Goal: Information Seeking & Learning: Learn about a topic

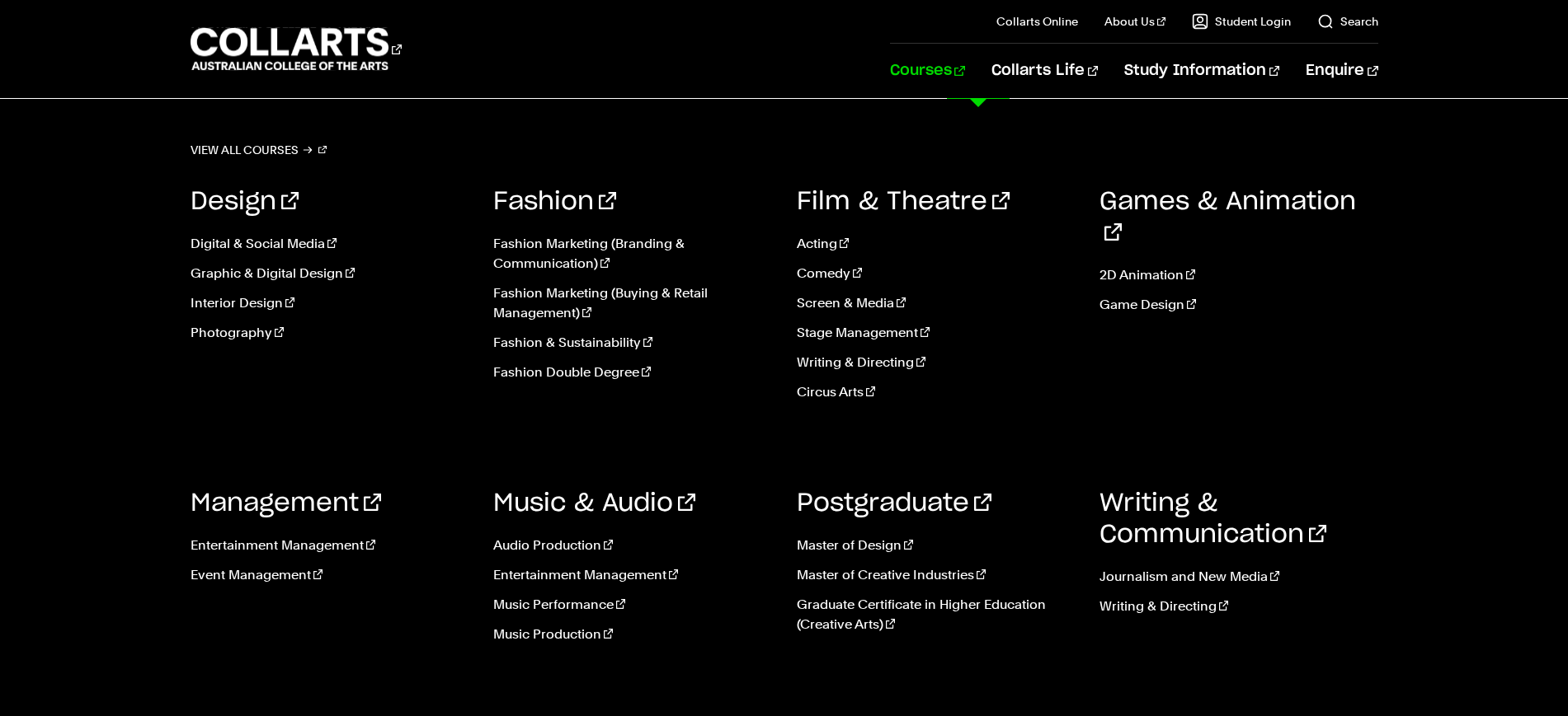
click at [965, 68] on link "Courses" at bounding box center [927, 70] width 75 height 54
click at [609, 253] on link "Fashion Marketing (Branding & Communication)" at bounding box center [632, 253] width 279 height 39
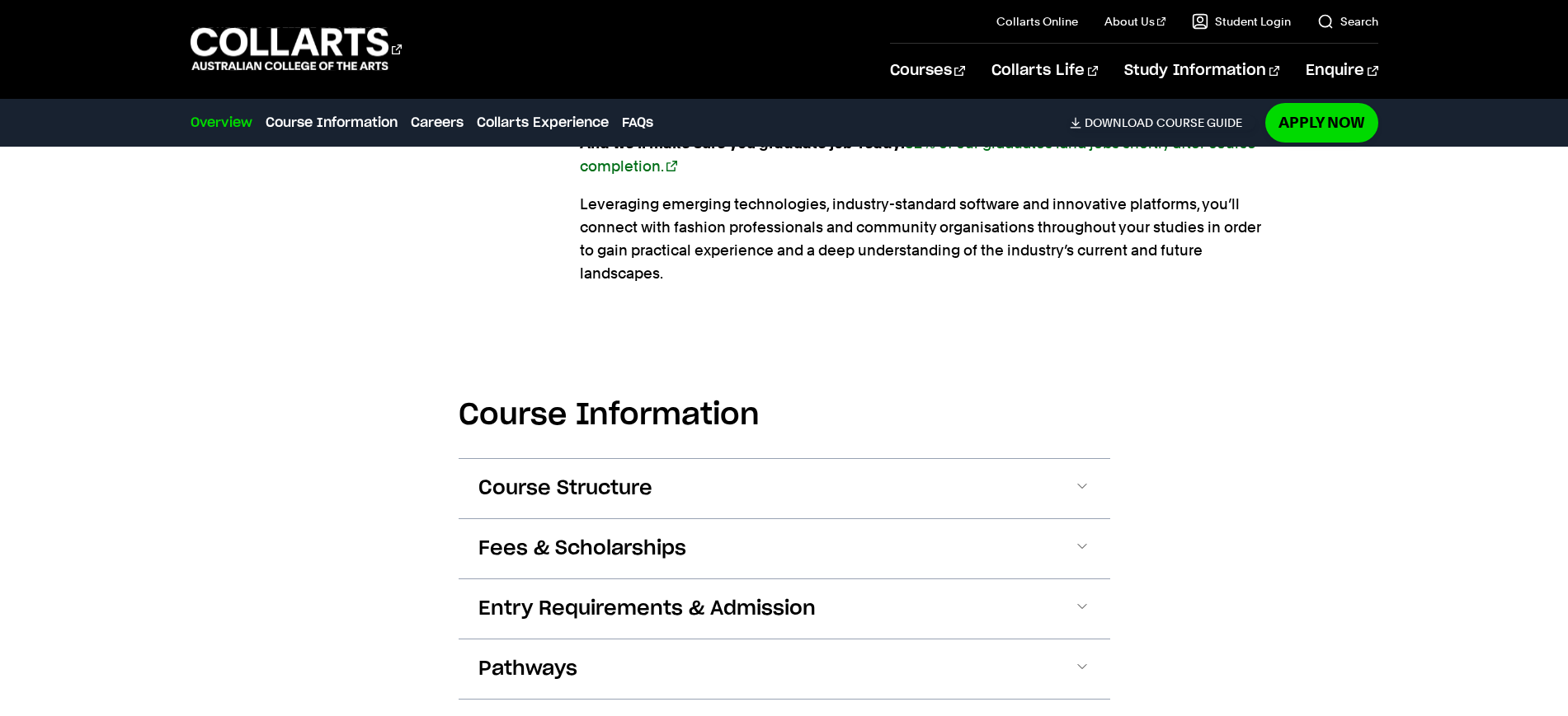
scroll to position [1751, 0]
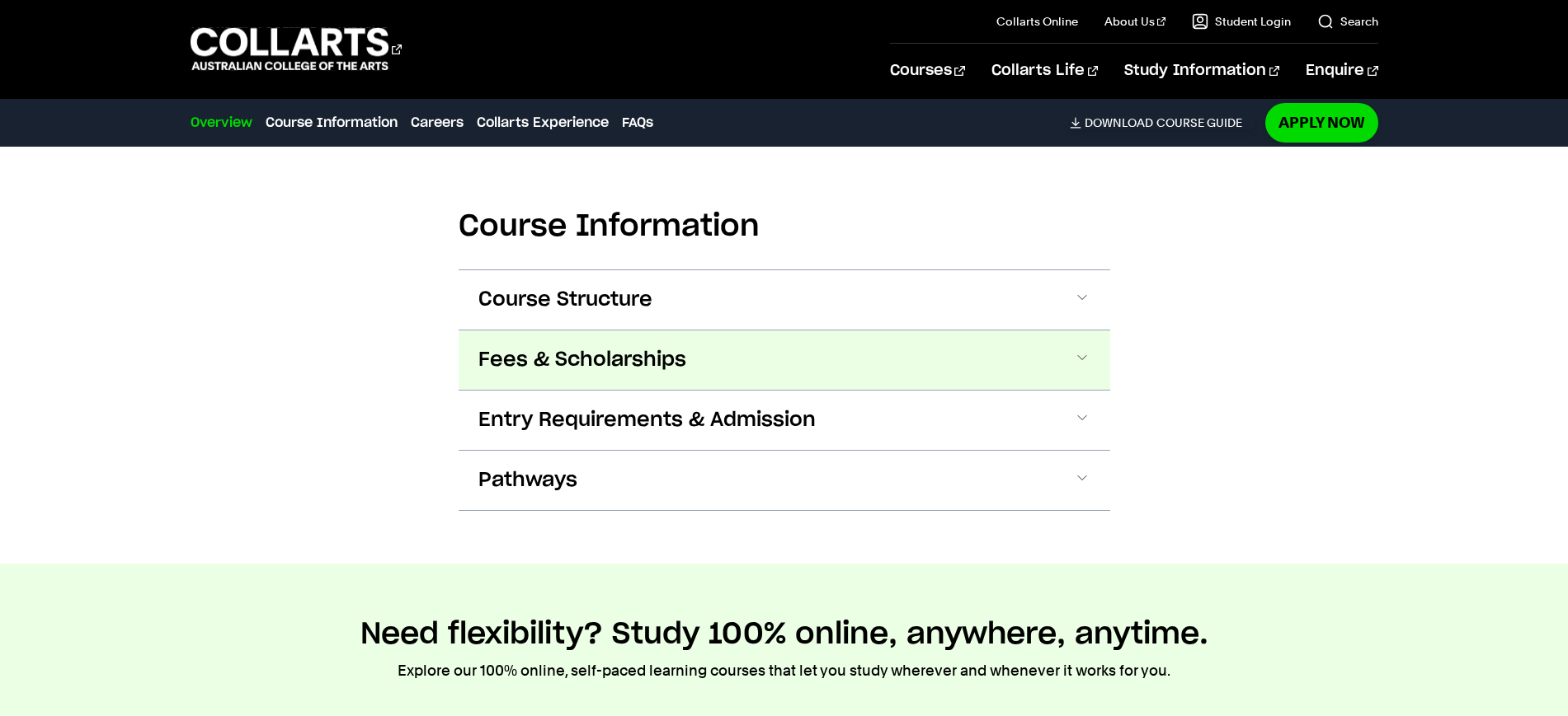
click at [692, 331] on button "Fees & Scholarships" at bounding box center [784, 360] width 651 height 60
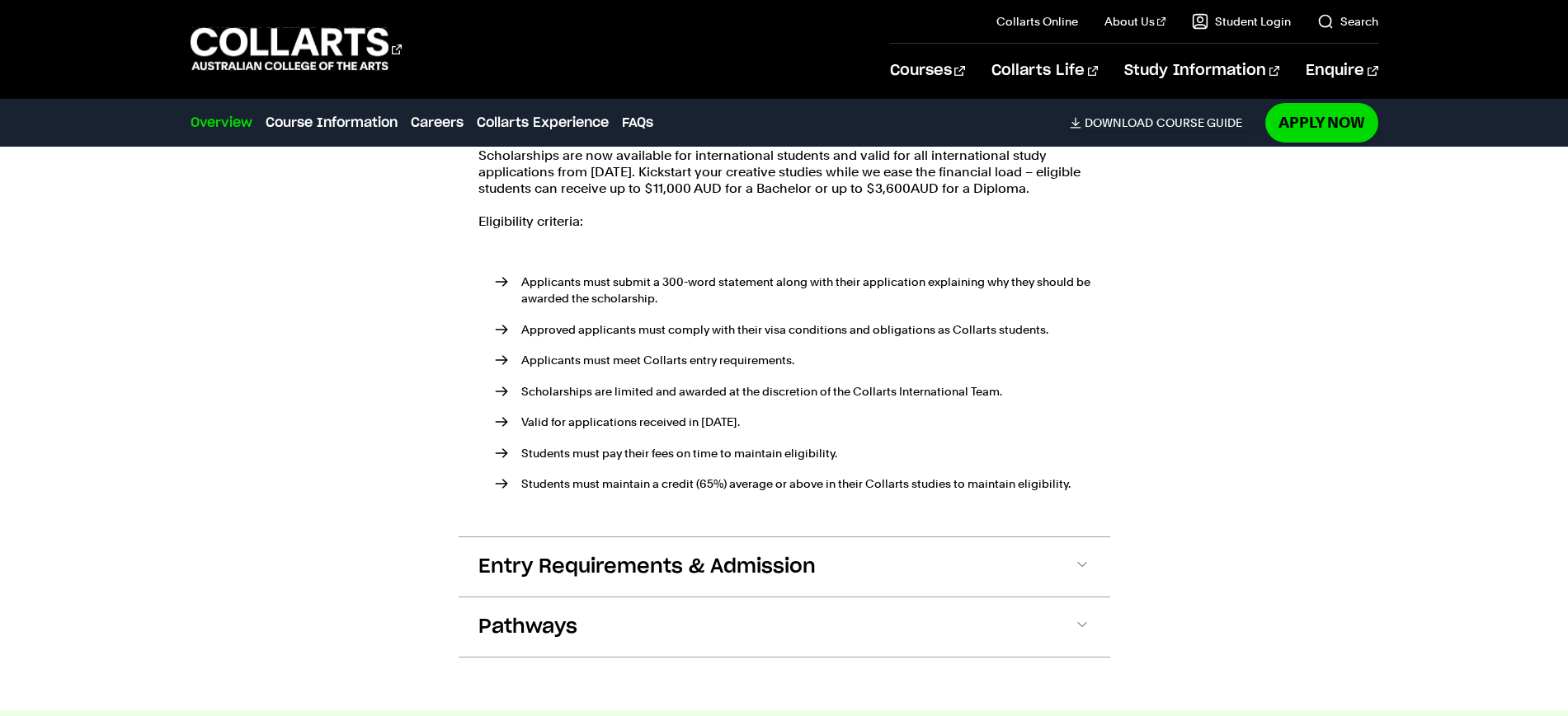
scroll to position [2322, 0]
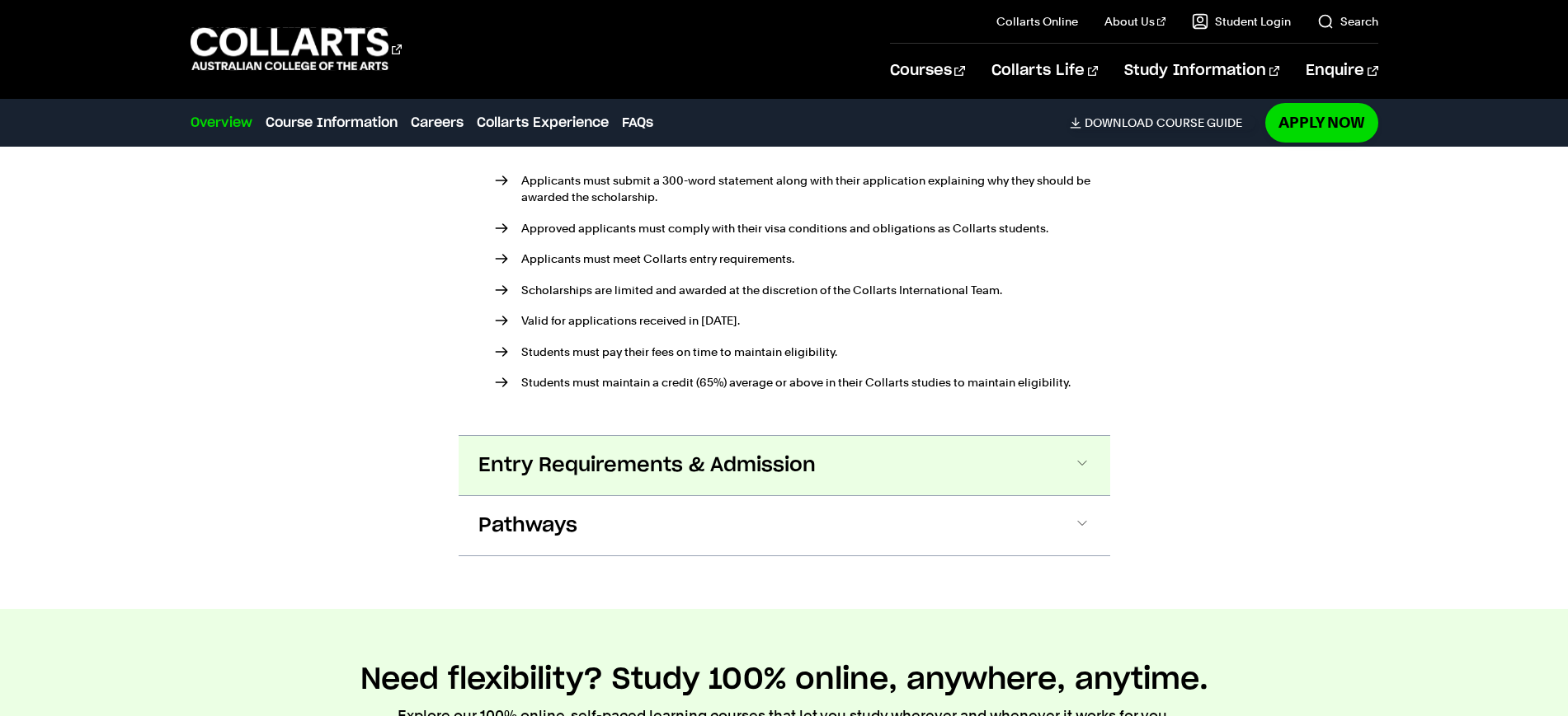
click at [736, 453] on span "Entry Requirements & Admission" at bounding box center [646, 466] width 337 height 27
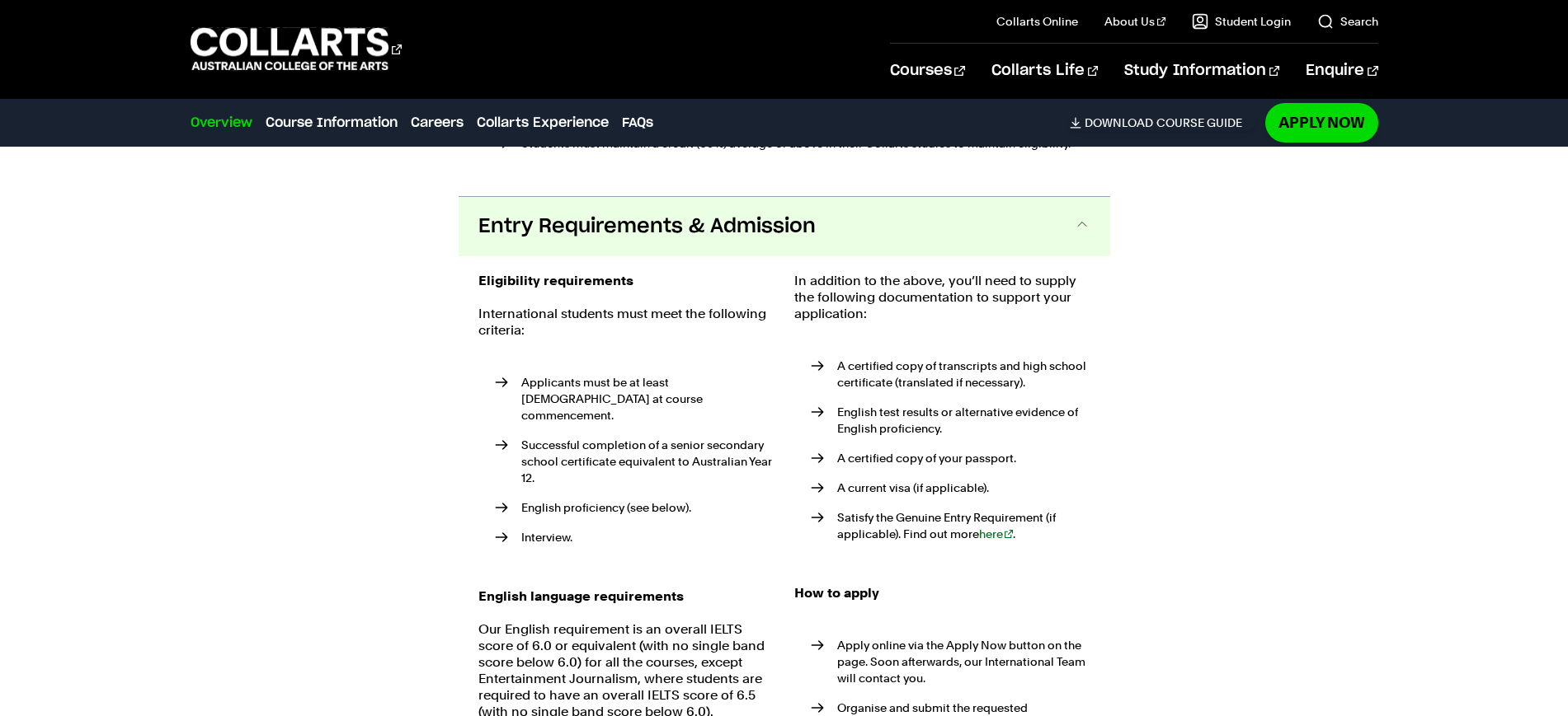
scroll to position [2587, 0]
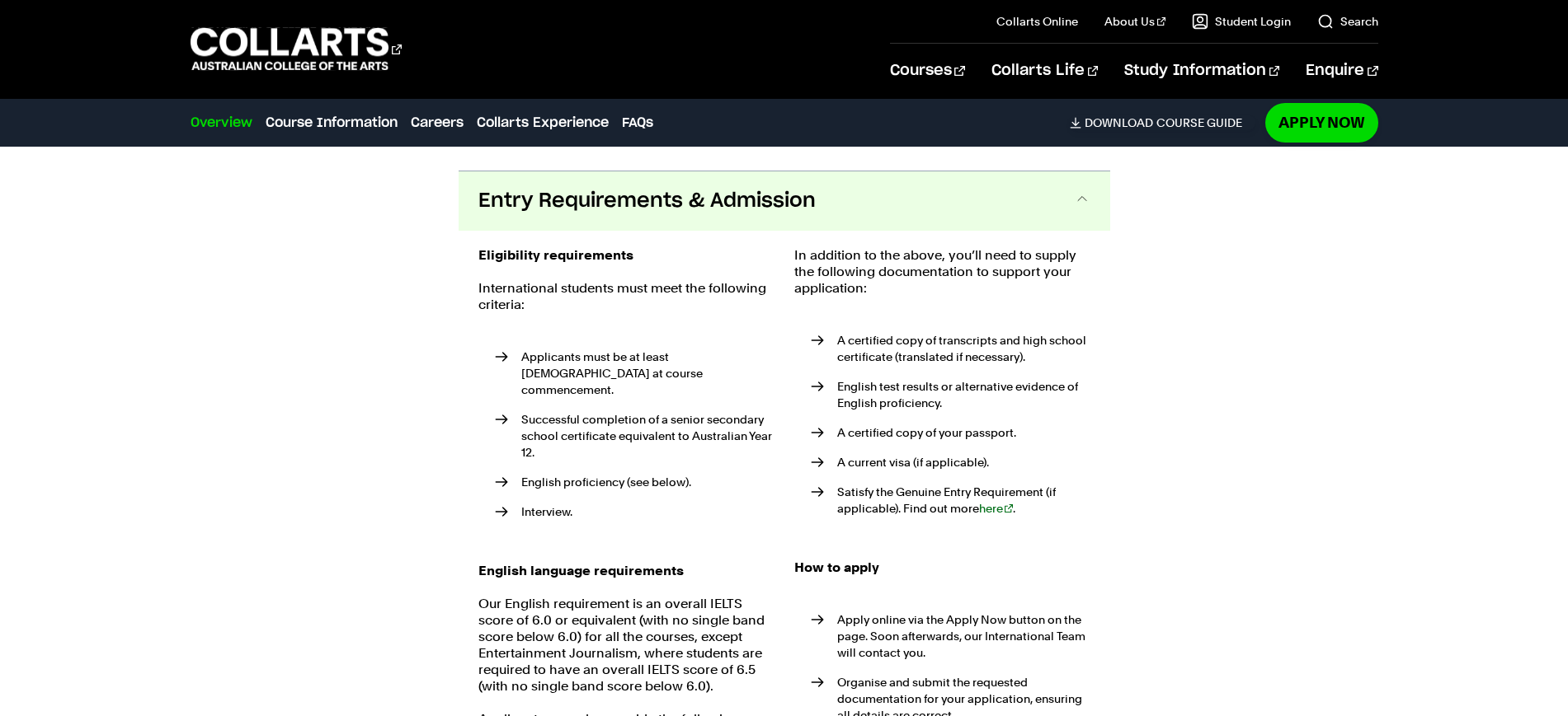
click at [800, 188] on span "Entry Requirements & Admission" at bounding box center [646, 201] width 337 height 27
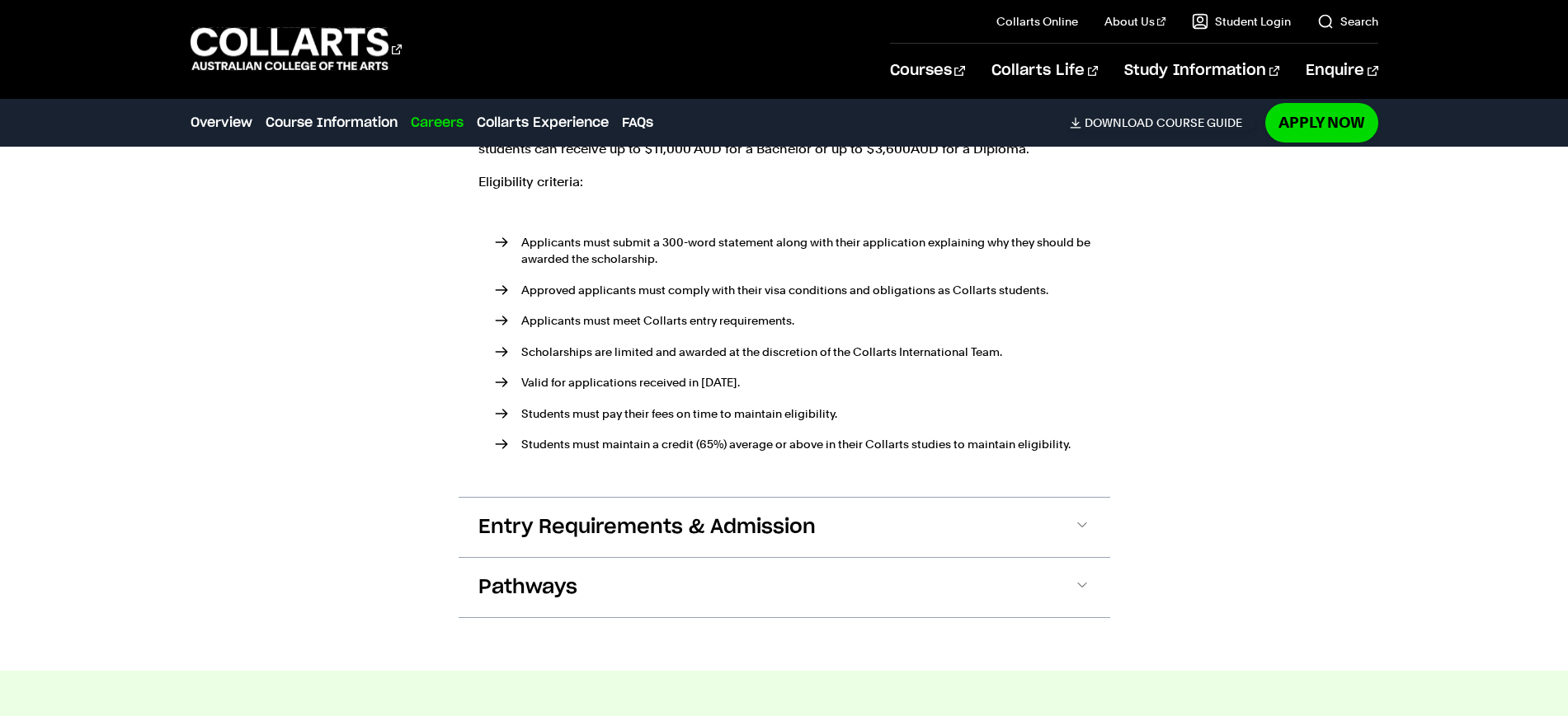
scroll to position [2175, 0]
